Goal: Task Accomplishment & Management: Complete application form

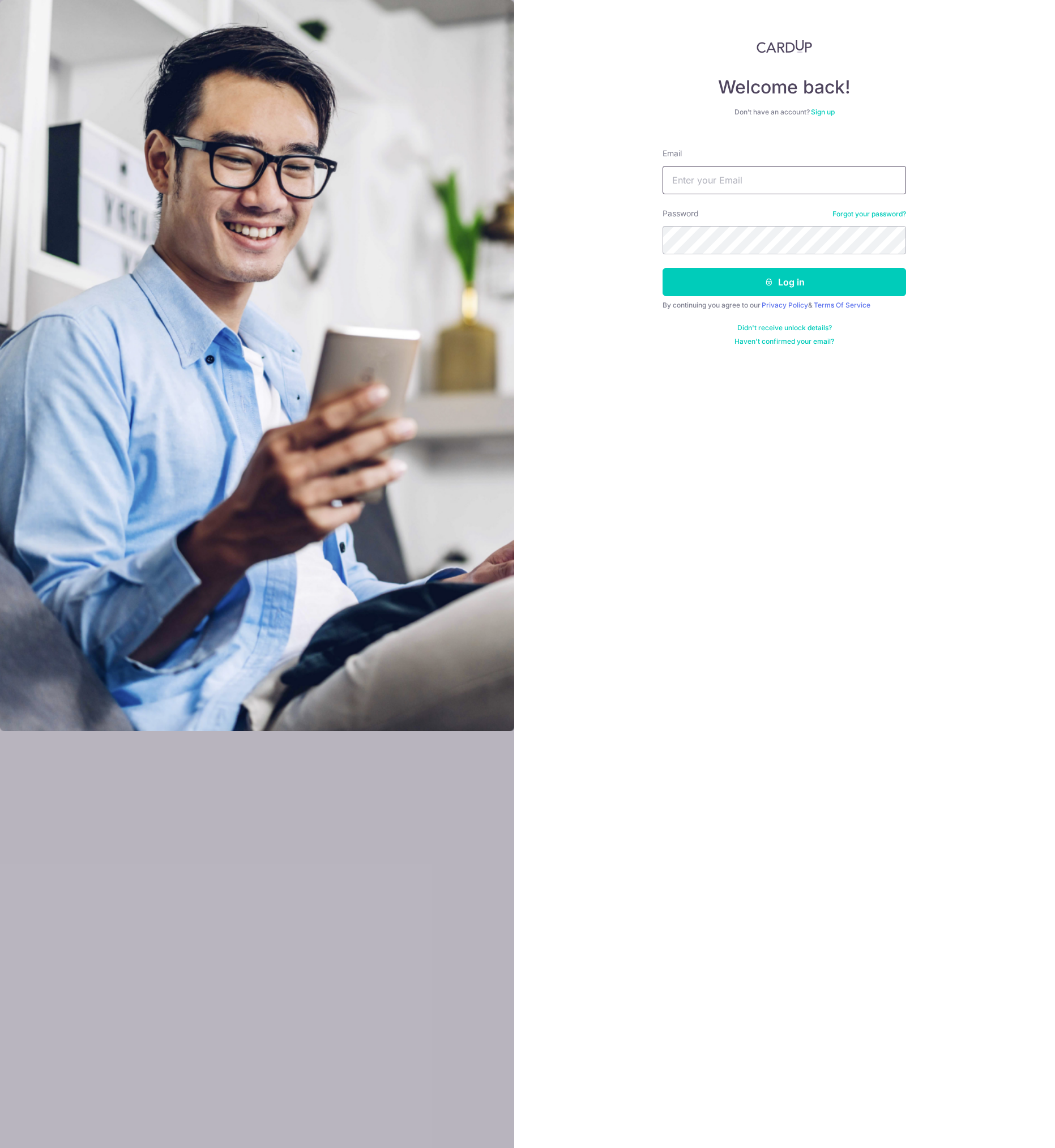
type input "[EMAIL_ADDRESS][DOMAIN_NAME]"
click at [822, 282] on button "Log in" at bounding box center [784, 282] width 244 height 28
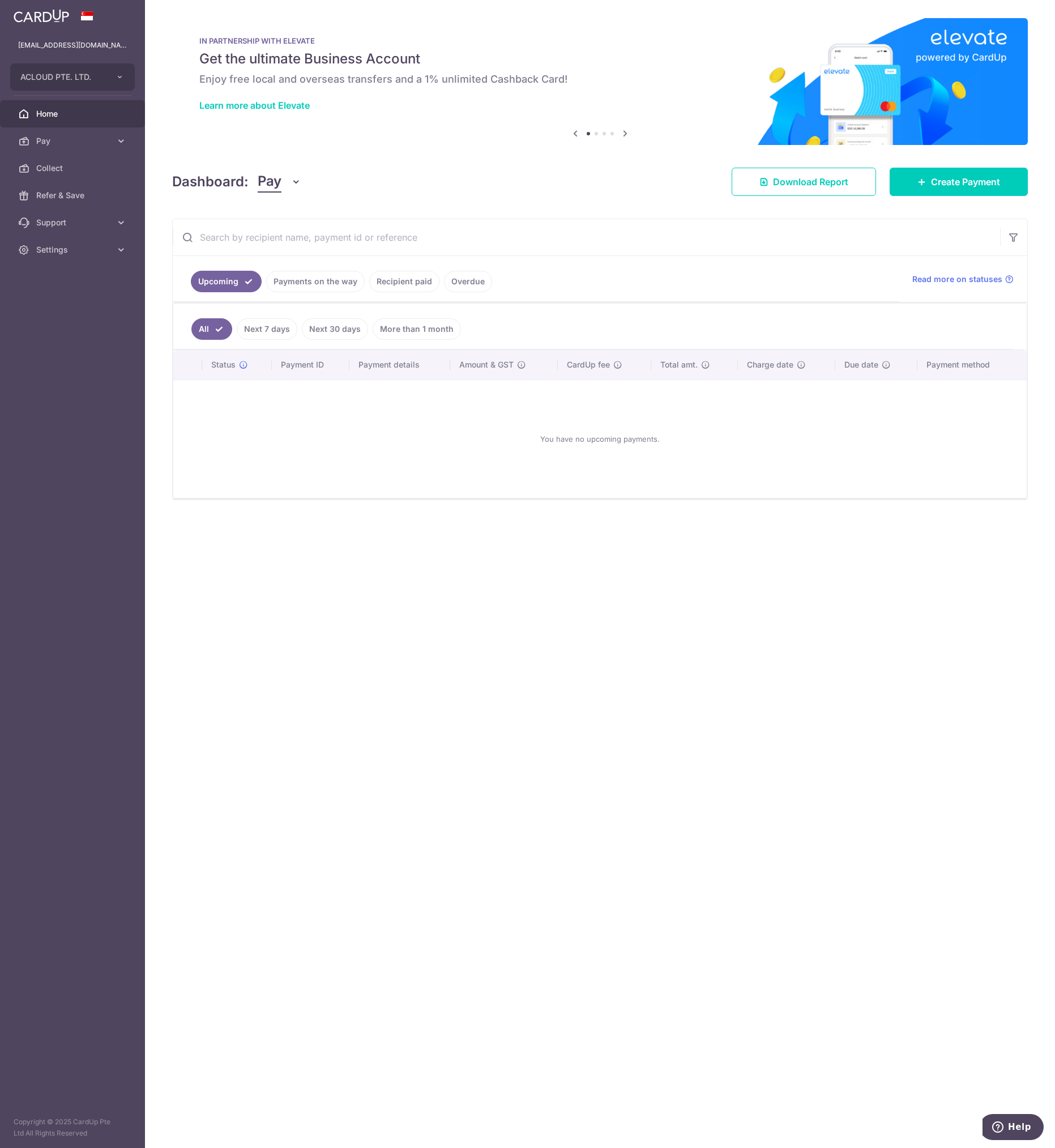
click at [309, 555] on div "× Pause Schedule Pause all future payments in this series Pause just this one p…" at bounding box center [600, 574] width 910 height 1148
click at [103, 141] on span "Pay" at bounding box center [74, 141] width 75 height 11
click at [56, 286] on span "Collect" at bounding box center [74, 291] width 75 height 11
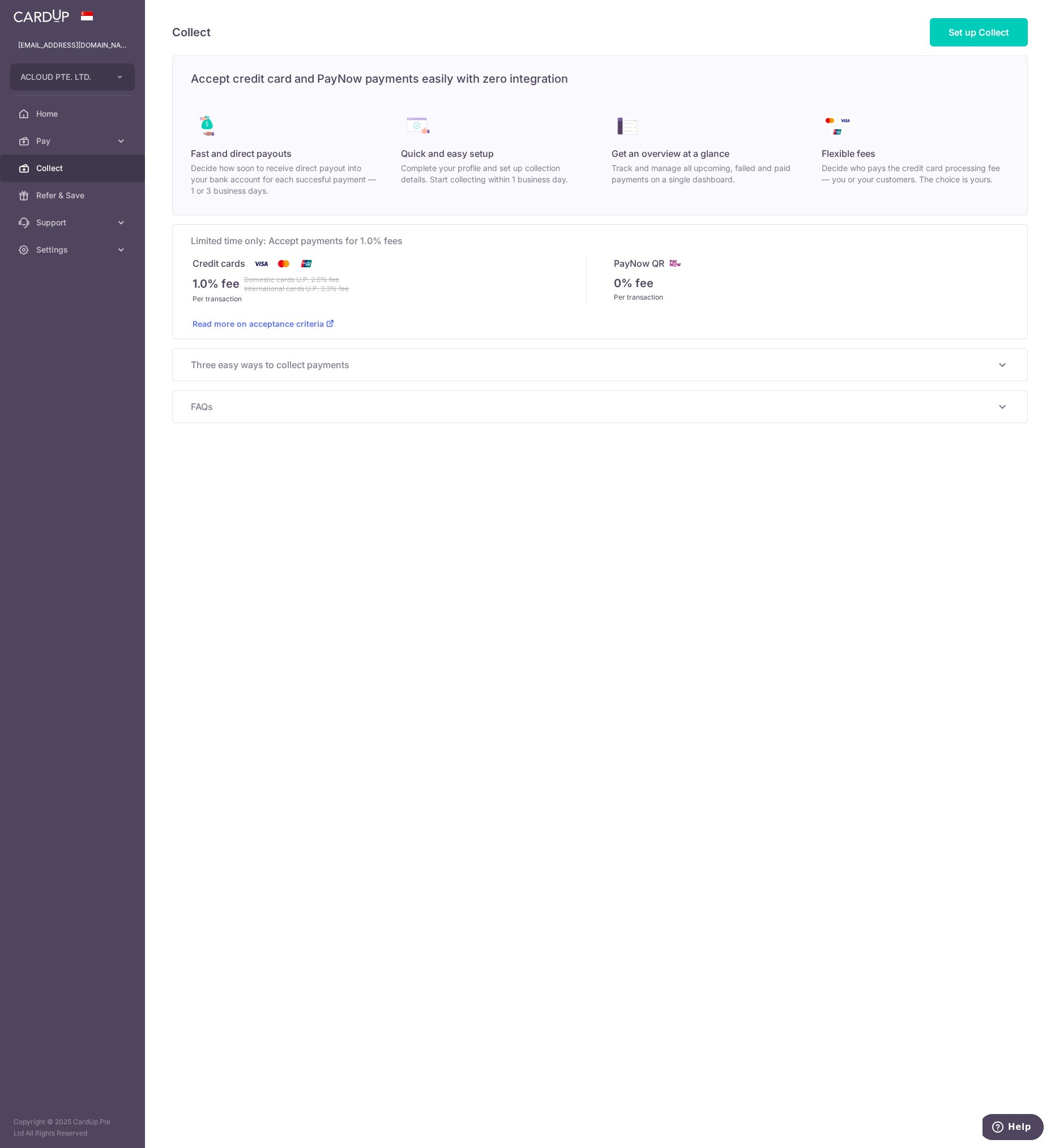
click at [667, 649] on div "Collect Set up Collect Accept credit card and PayNow payments easily with zero …" at bounding box center [600, 574] width 910 height 1148
click at [356, 368] on span "Three easy ways to collect payments" at bounding box center [593, 364] width 805 height 13
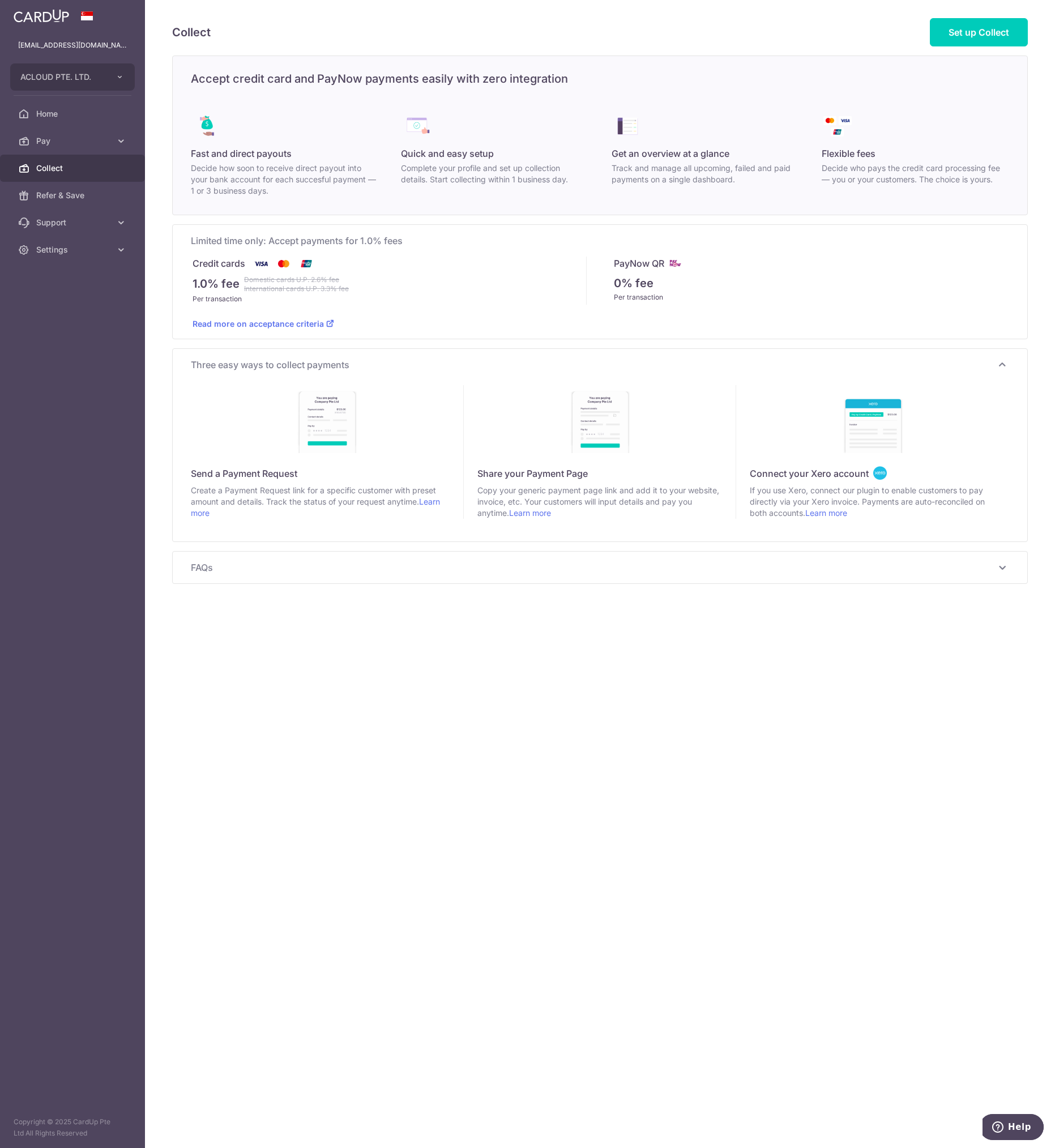
click at [414, 562] on span "FAQs" at bounding box center [593, 567] width 805 height 13
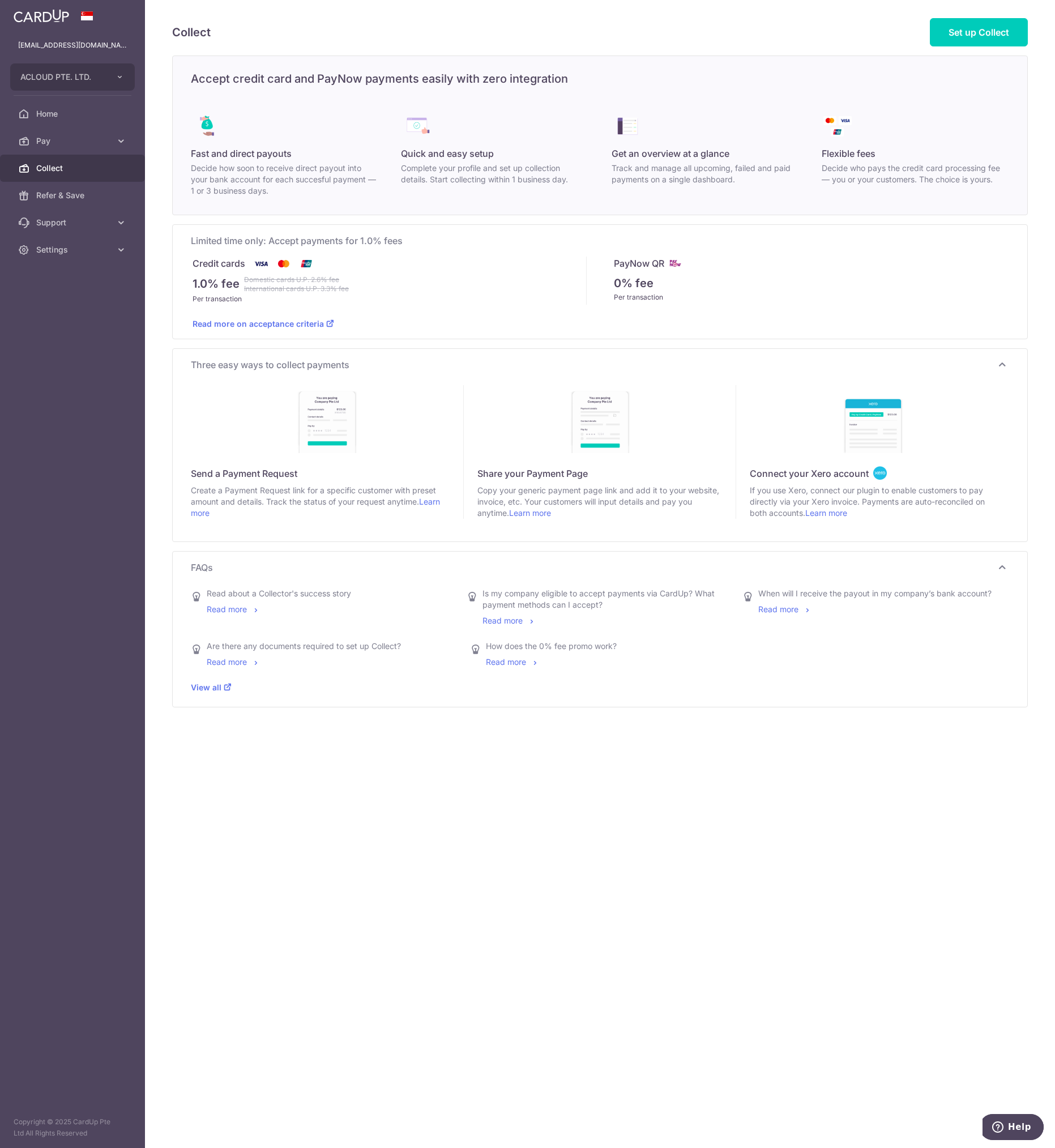
click at [692, 790] on div "Collect Set up Collect Accept credit card and PayNow payments easily with zero …" at bounding box center [600, 574] width 910 height 1148
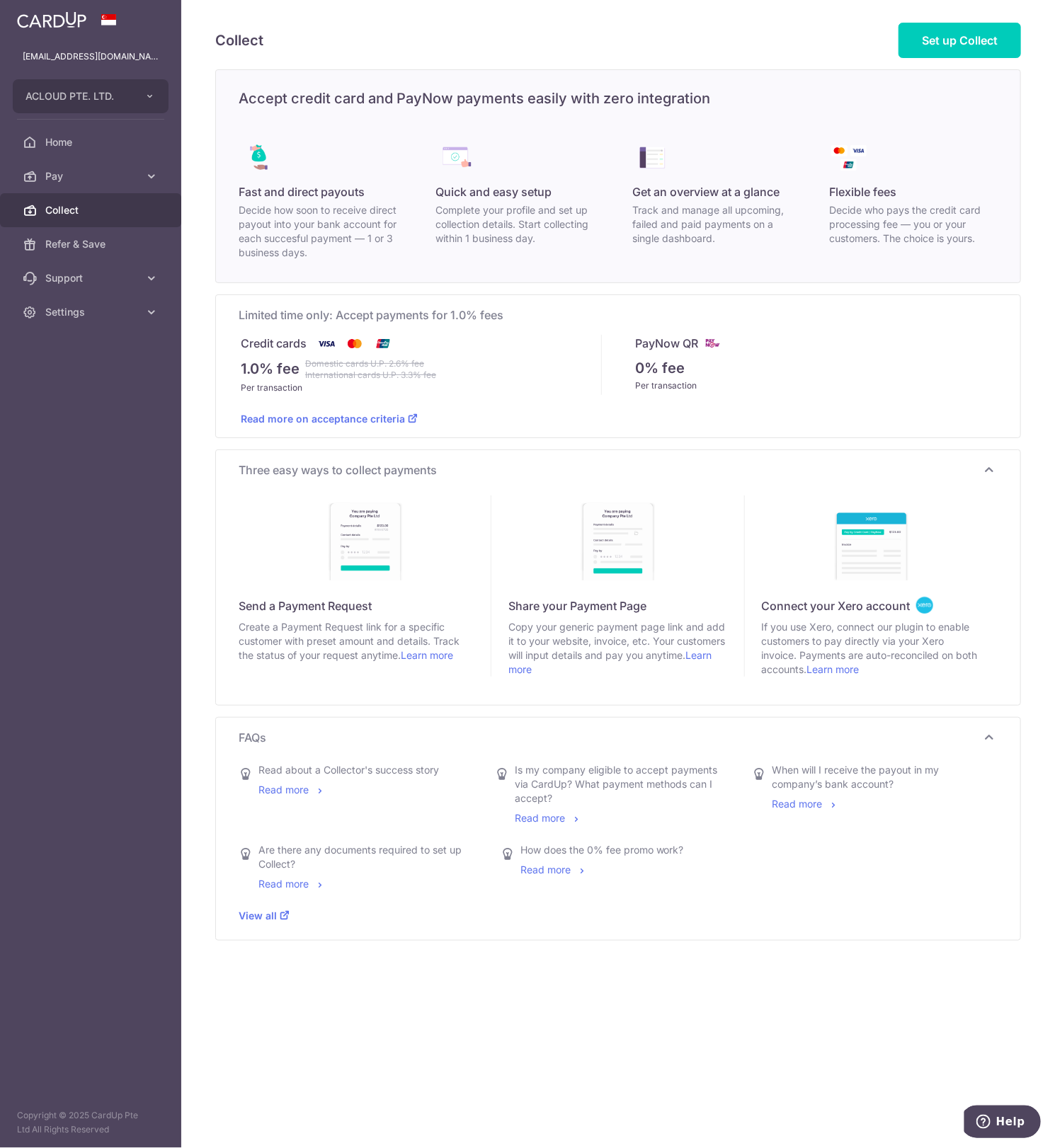
drag, startPoint x: 556, startPoint y: 413, endPoint x: 526, endPoint y: 417, distance: 30.3
click at [556, 413] on div "Read more on acceptance criteria" at bounding box center [617, 410] width 755 height 31
click at [359, 416] on link "Read more on acceptance criteria" at bounding box center [329, 418] width 177 height 12
click at [964, 39] on span "Set up Collect" at bounding box center [960, 40] width 76 height 14
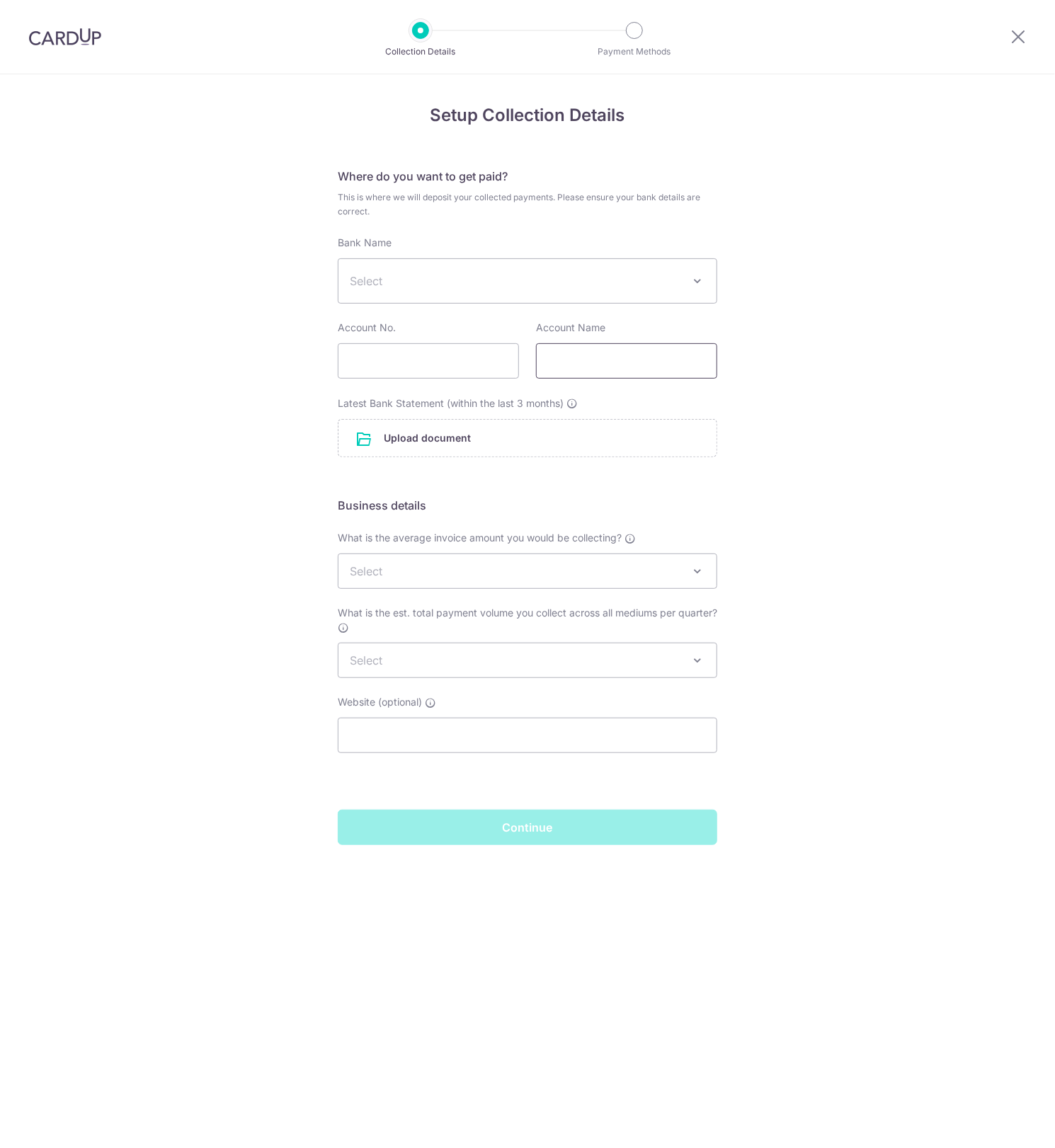
type input "[EMAIL_ADDRESS][DOMAIN_NAME]"
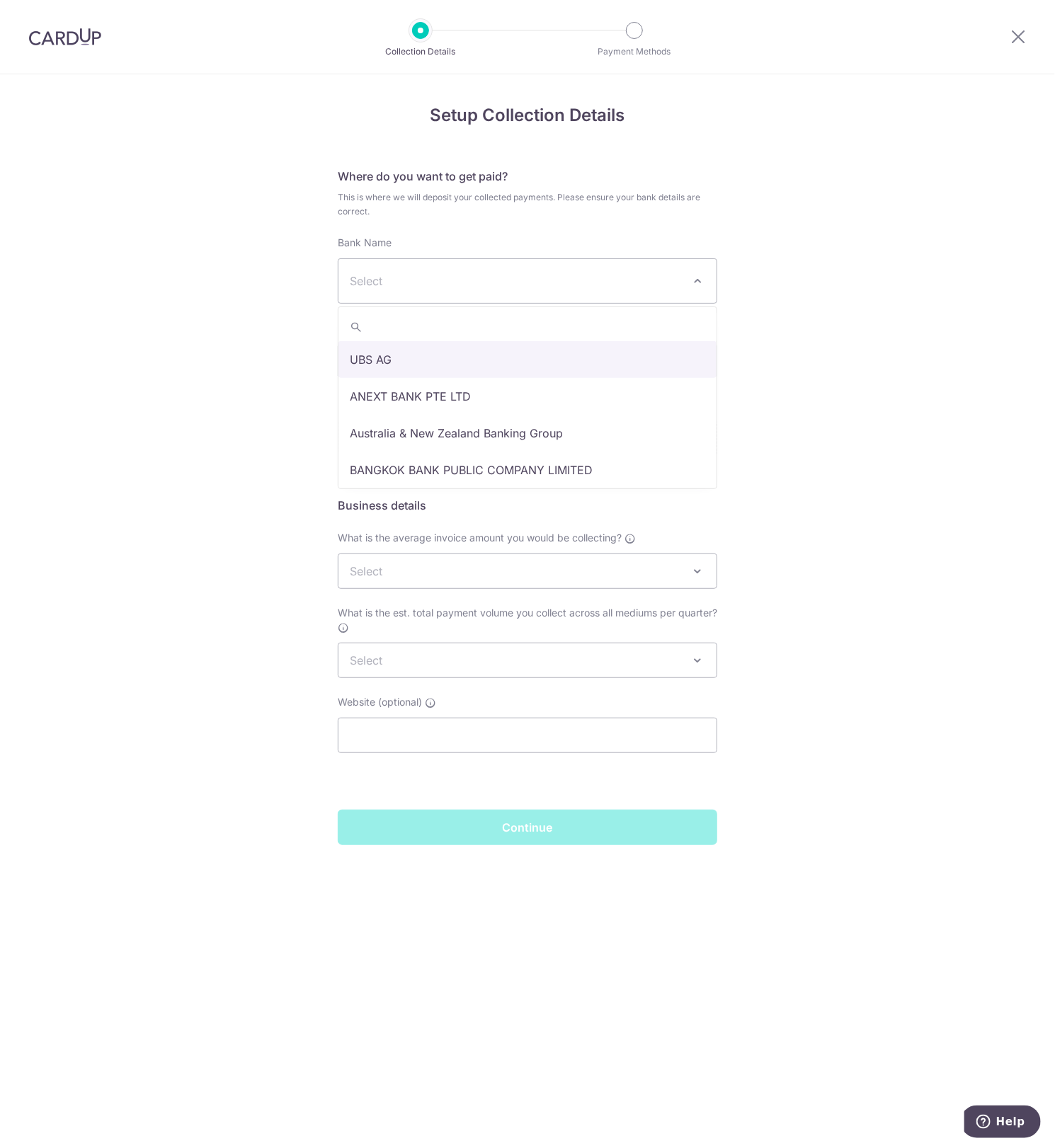
click at [579, 274] on span "Select" at bounding box center [516, 280] width 332 height 17
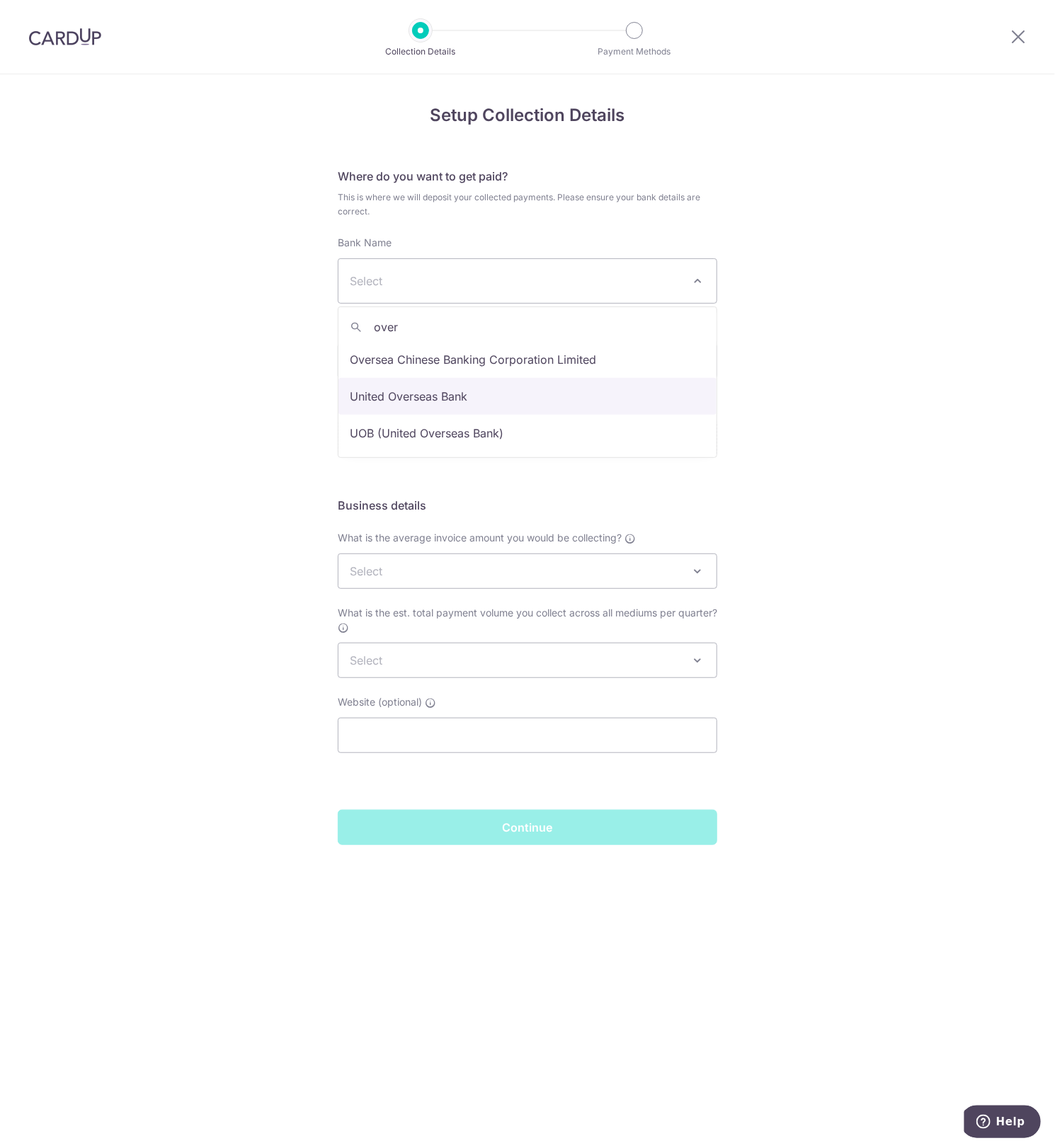
type input "over"
select select "12"
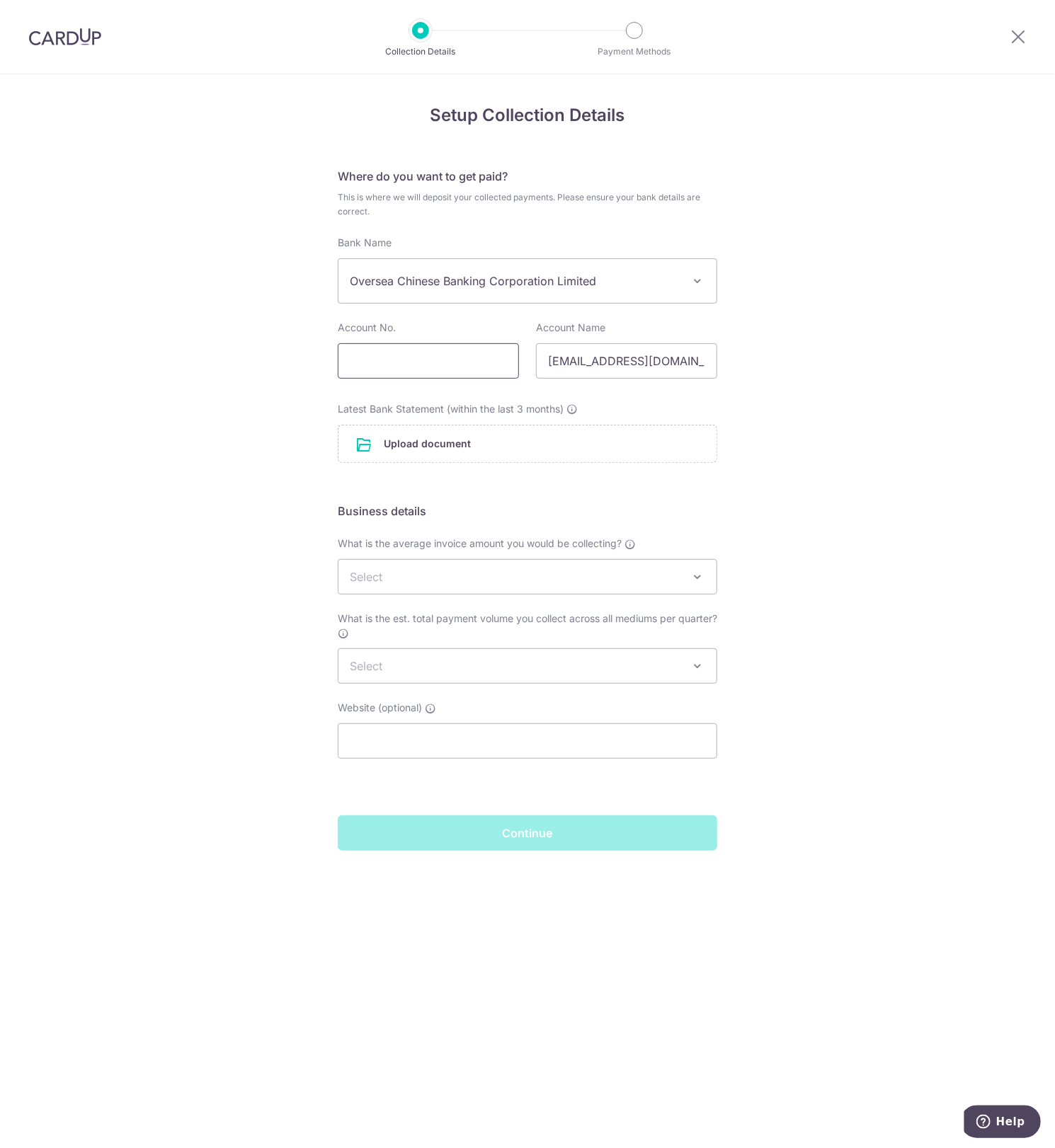
click at [422, 372] on input "text" at bounding box center [428, 361] width 181 height 35
